Goal: Task Accomplishment & Management: Manage account settings

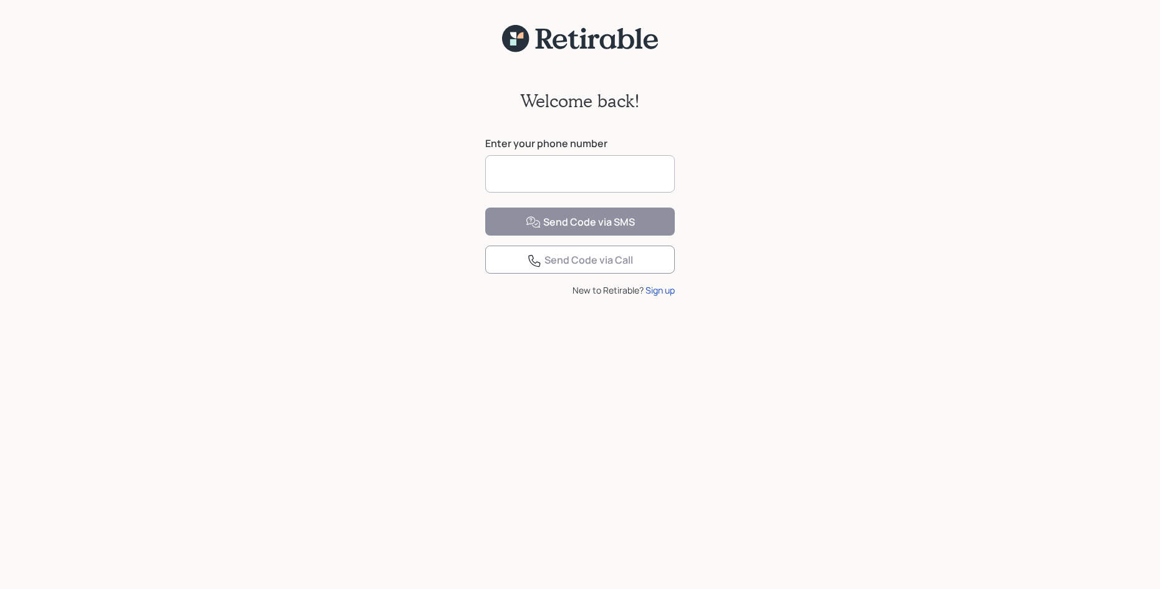
click at [520, 172] on input at bounding box center [580, 173] width 190 height 37
type input "**********"
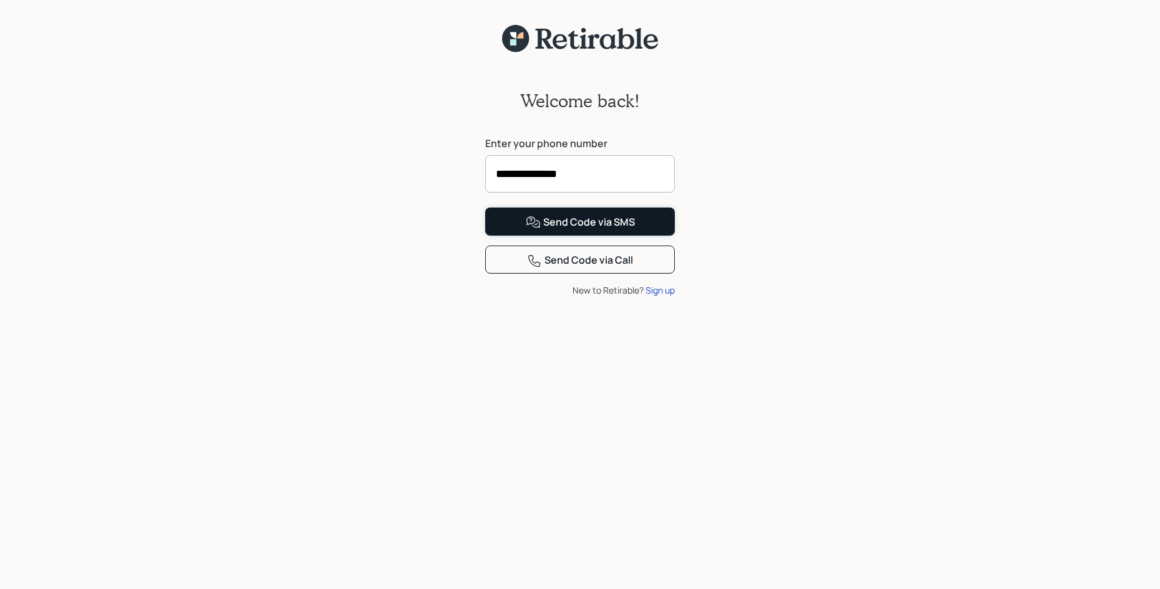
click at [593, 230] on div "Send Code via SMS" at bounding box center [580, 222] width 109 height 15
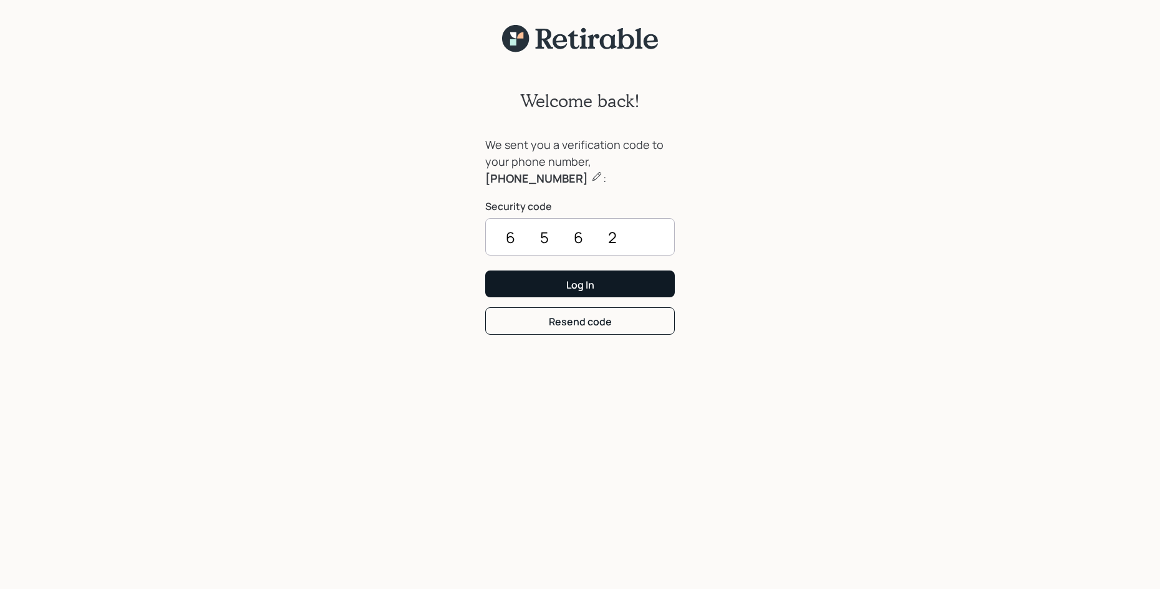
type input "6562"
click at [637, 284] on button "Log In" at bounding box center [580, 284] width 190 height 27
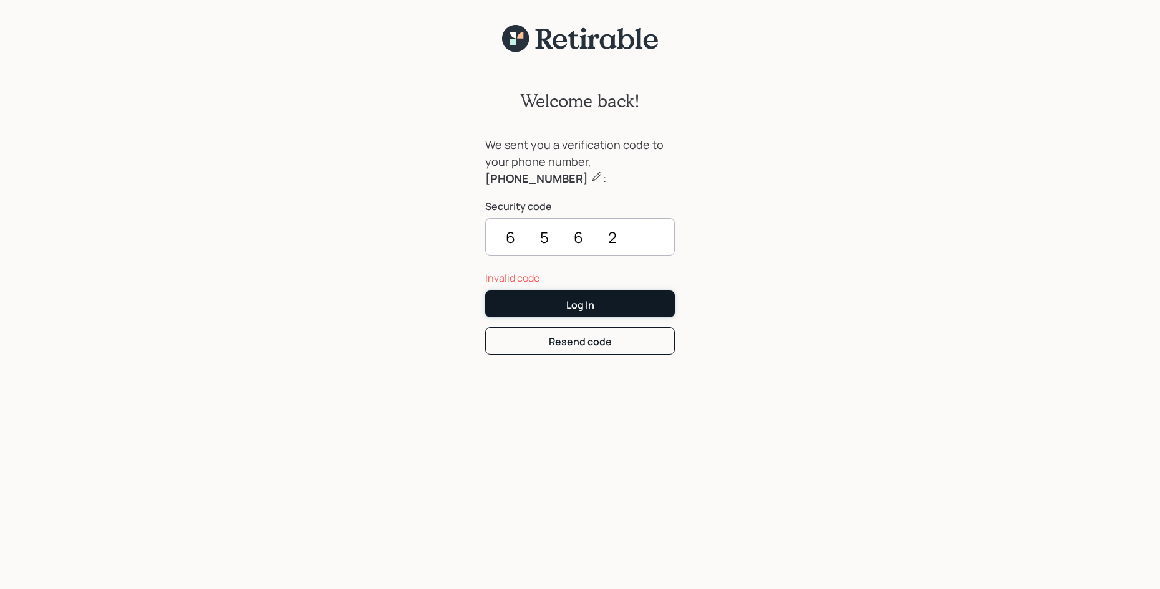
click at [608, 306] on button "Log In" at bounding box center [580, 304] width 190 height 27
